Goal: Task Accomplishment & Management: Complete application form

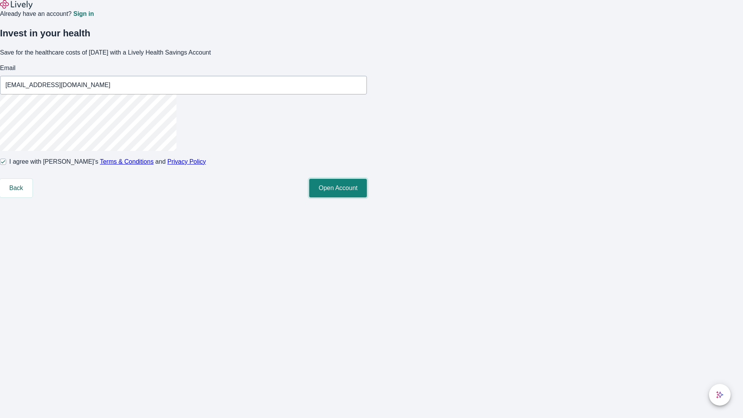
click at [367, 197] on button "Open Account" at bounding box center [338, 188] width 58 height 19
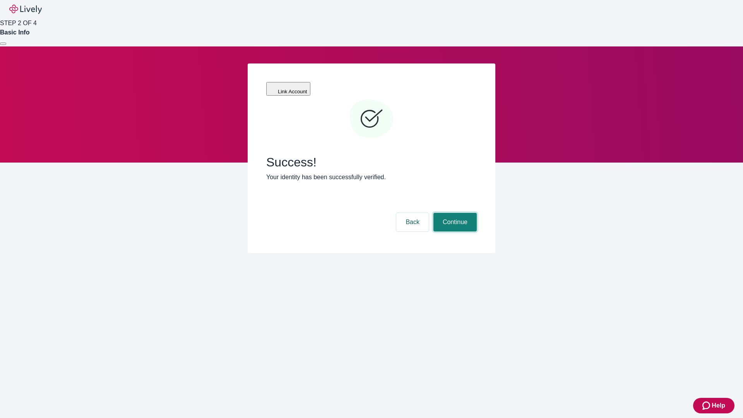
click at [454, 213] on button "Continue" at bounding box center [454, 222] width 43 height 19
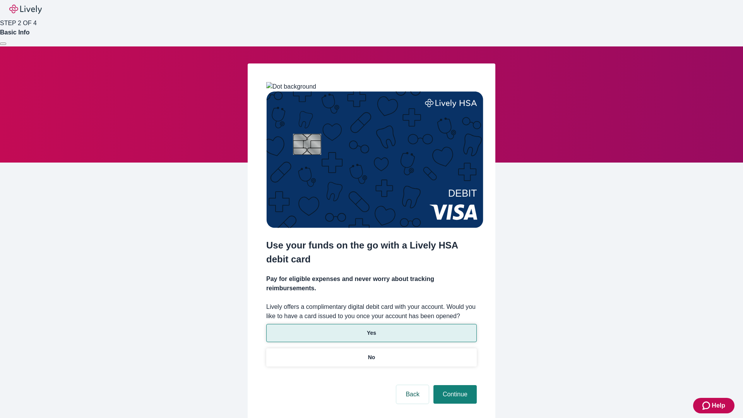
click at [371, 329] on p "Yes" at bounding box center [371, 333] width 9 height 8
click at [454, 385] on button "Continue" at bounding box center [454, 394] width 43 height 19
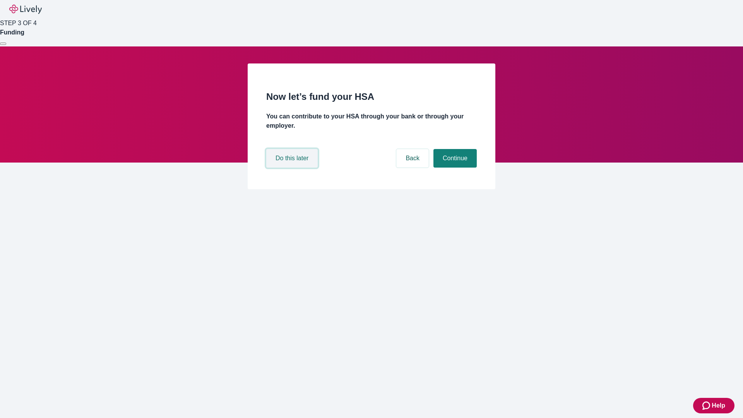
click at [293, 168] on button "Do this later" at bounding box center [291, 158] width 51 height 19
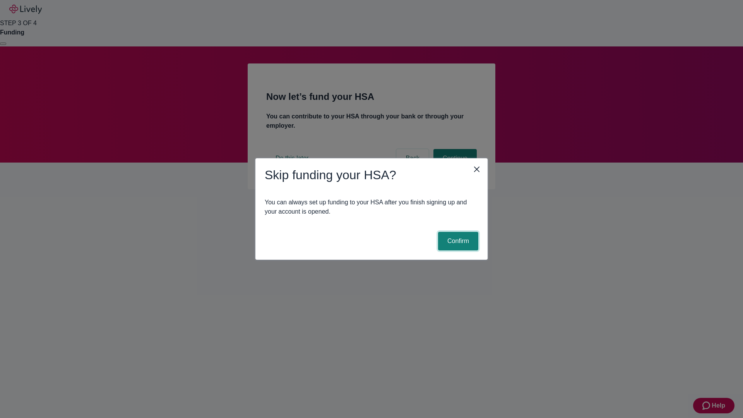
click at [457, 241] on button "Confirm" at bounding box center [458, 241] width 40 height 19
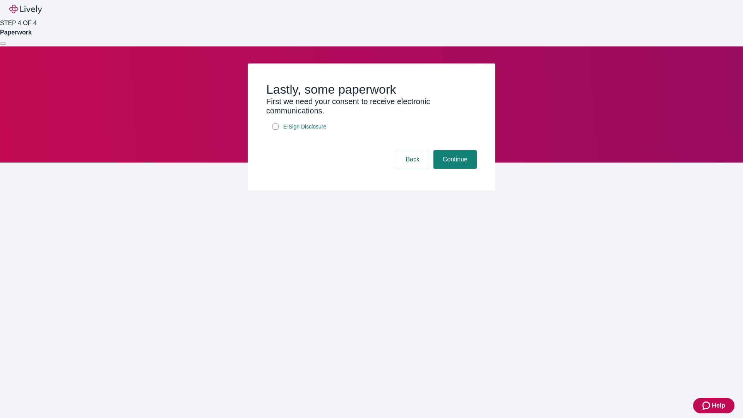
click at [276, 130] on input "E-Sign Disclosure" at bounding box center [275, 126] width 6 height 6
checkbox input "true"
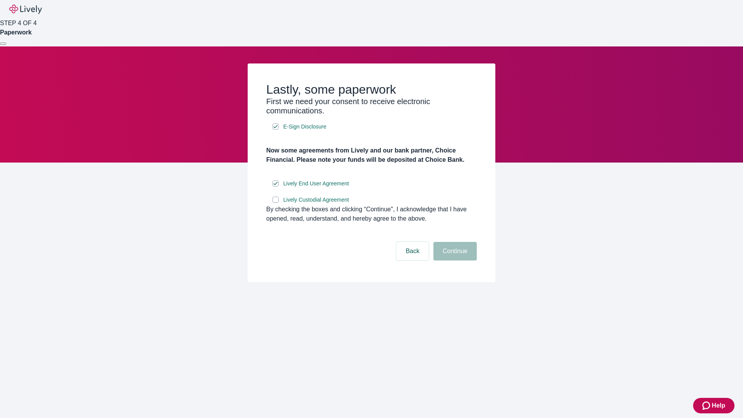
click at [276, 203] on input "Lively Custodial Agreement" at bounding box center [275, 200] width 6 height 6
checkbox input "true"
click at [454, 260] on button "Continue" at bounding box center [454, 251] width 43 height 19
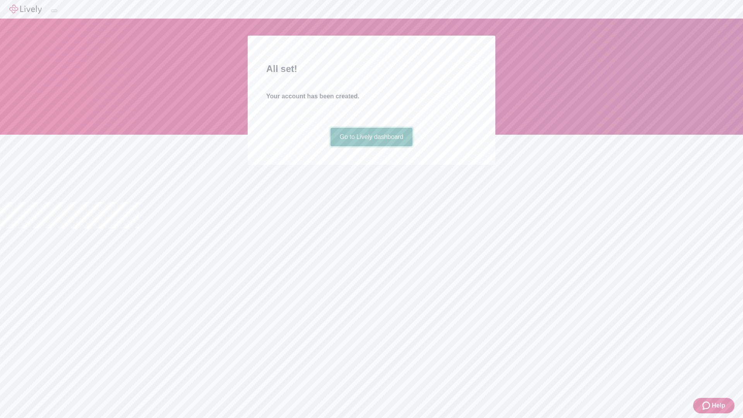
click at [371, 146] on link "Go to Lively dashboard" at bounding box center [372, 137] width 82 height 19
